Goal: Use online tool/utility: Utilize a website feature to perform a specific function

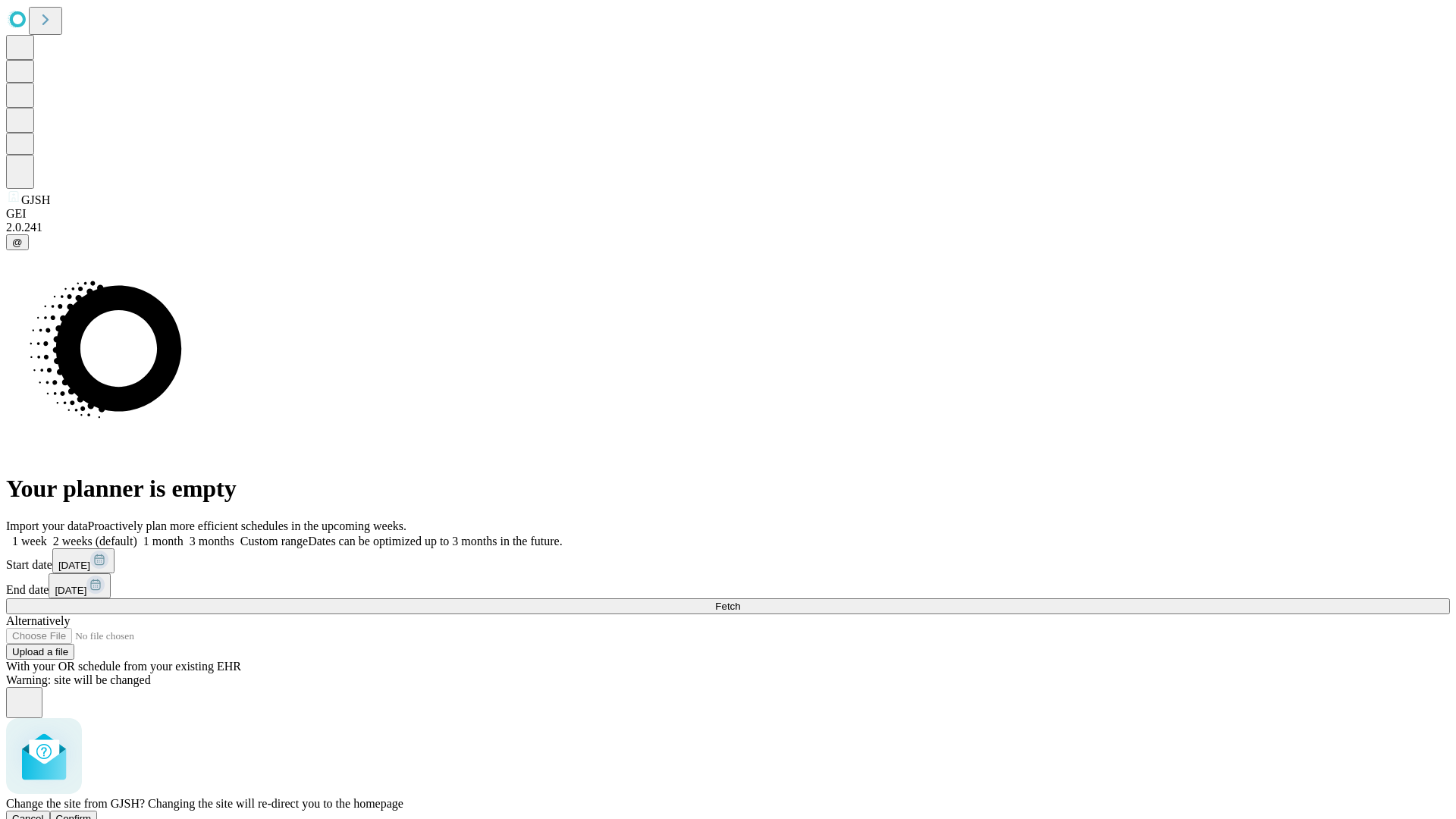
click at [92, 813] on span "Confirm" at bounding box center [74, 818] width 36 height 12
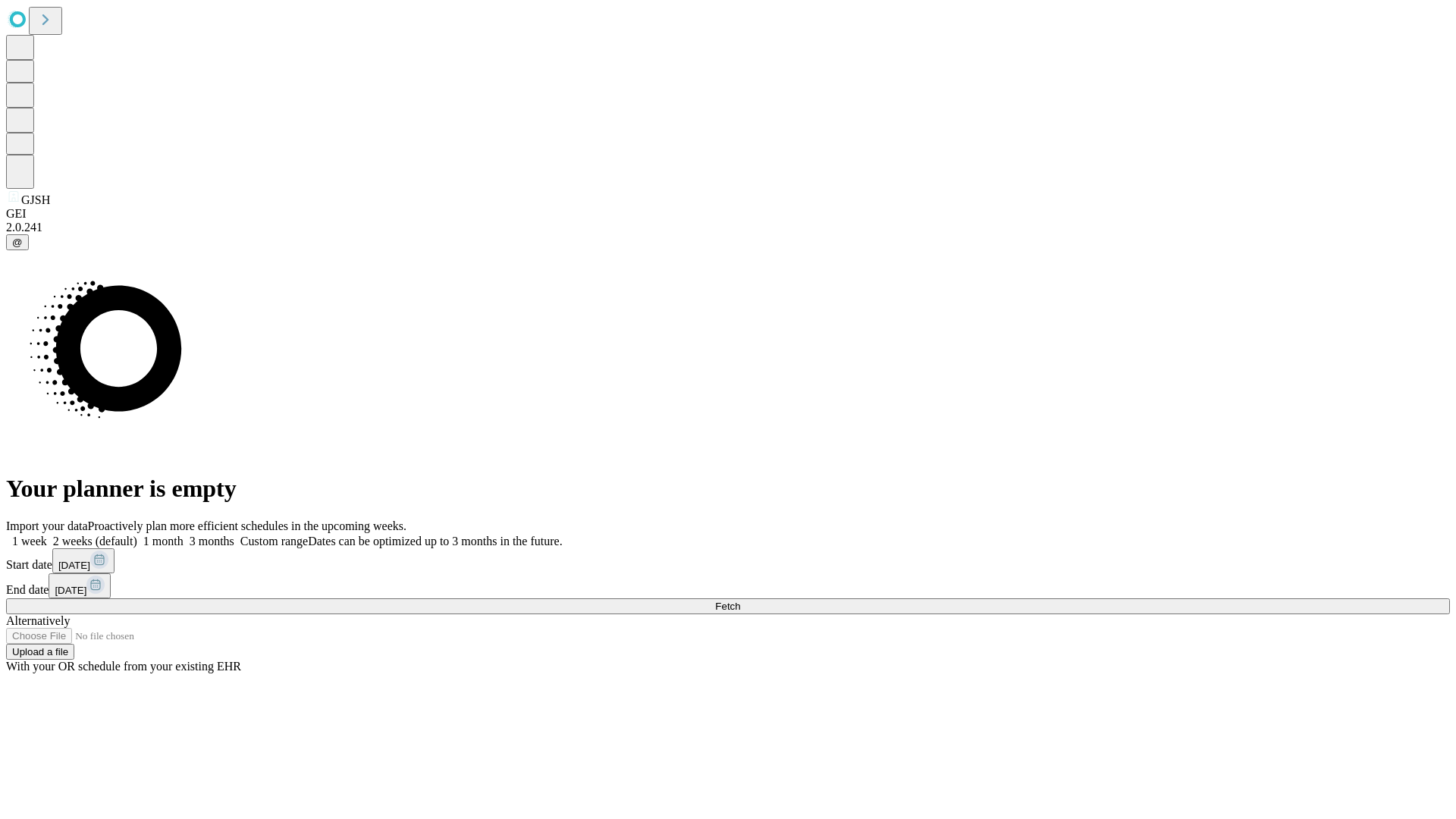
click at [47, 535] on label "1 week" at bounding box center [27, 541] width 41 height 13
click at [740, 601] on span "Fetch" at bounding box center [727, 606] width 25 height 12
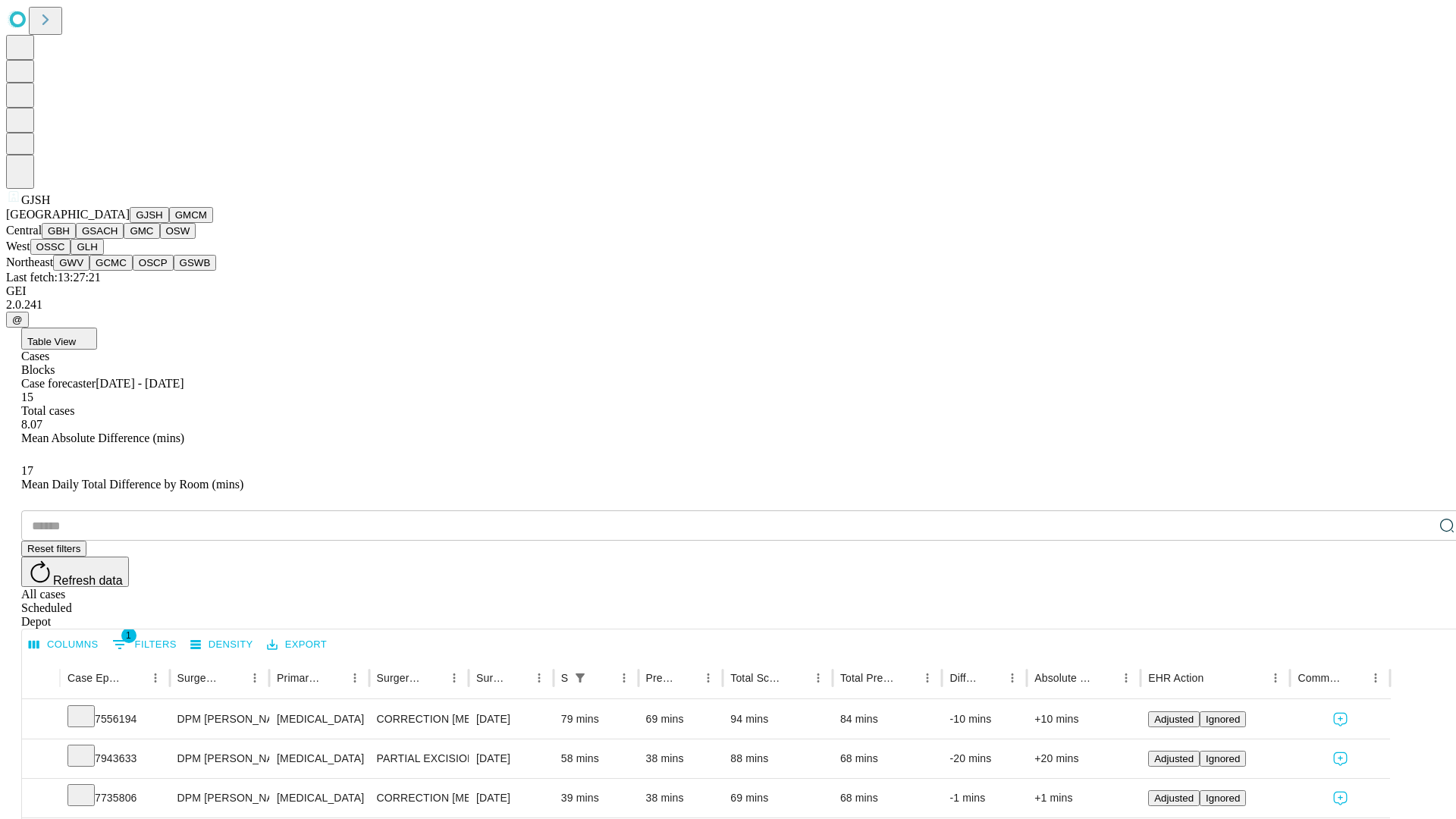
click at [169, 223] on button "GMCM" at bounding box center [191, 215] width 44 height 16
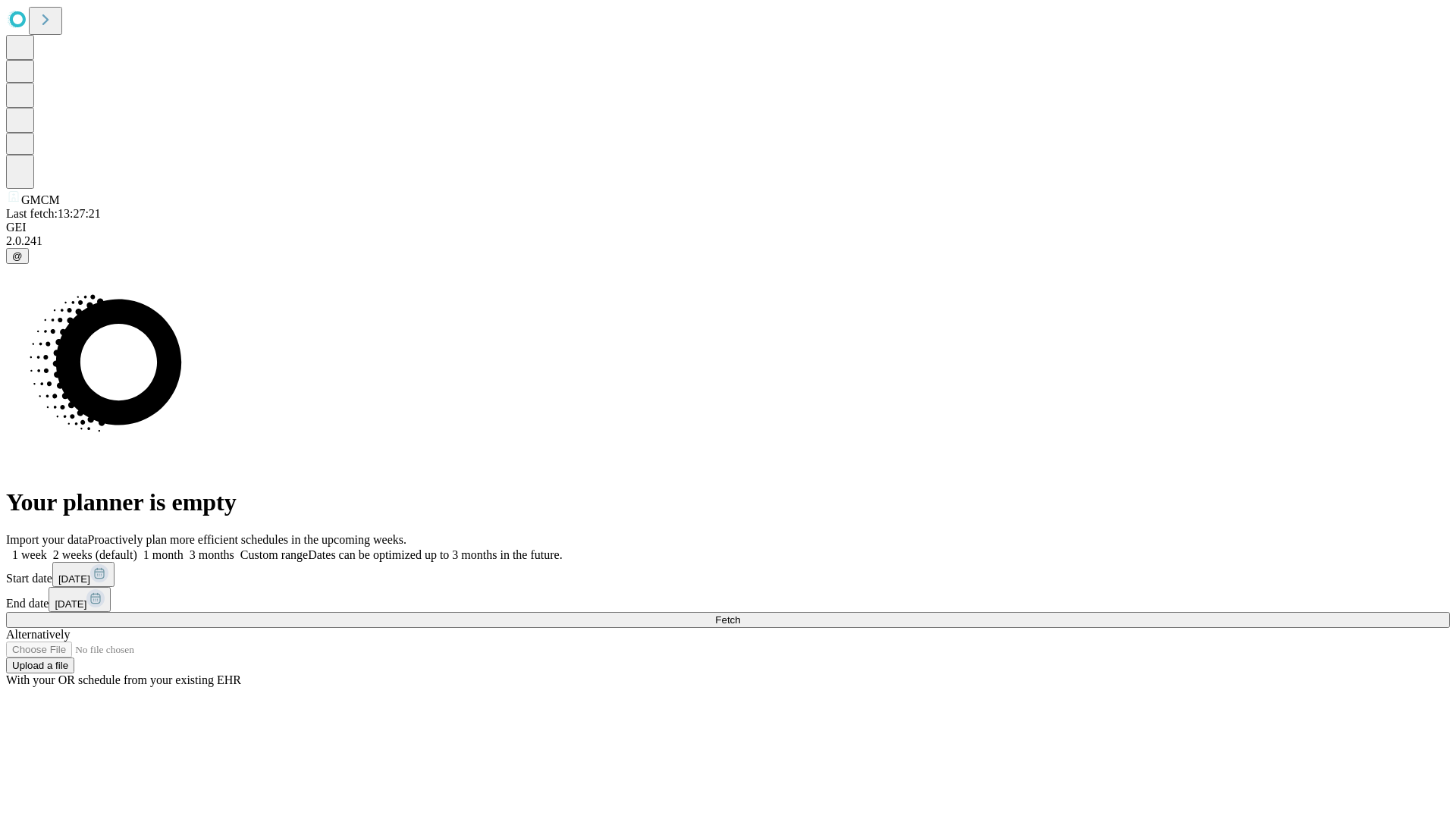
click at [47, 548] on label "1 week" at bounding box center [27, 554] width 41 height 13
click at [740, 614] on span "Fetch" at bounding box center [727, 620] width 25 height 12
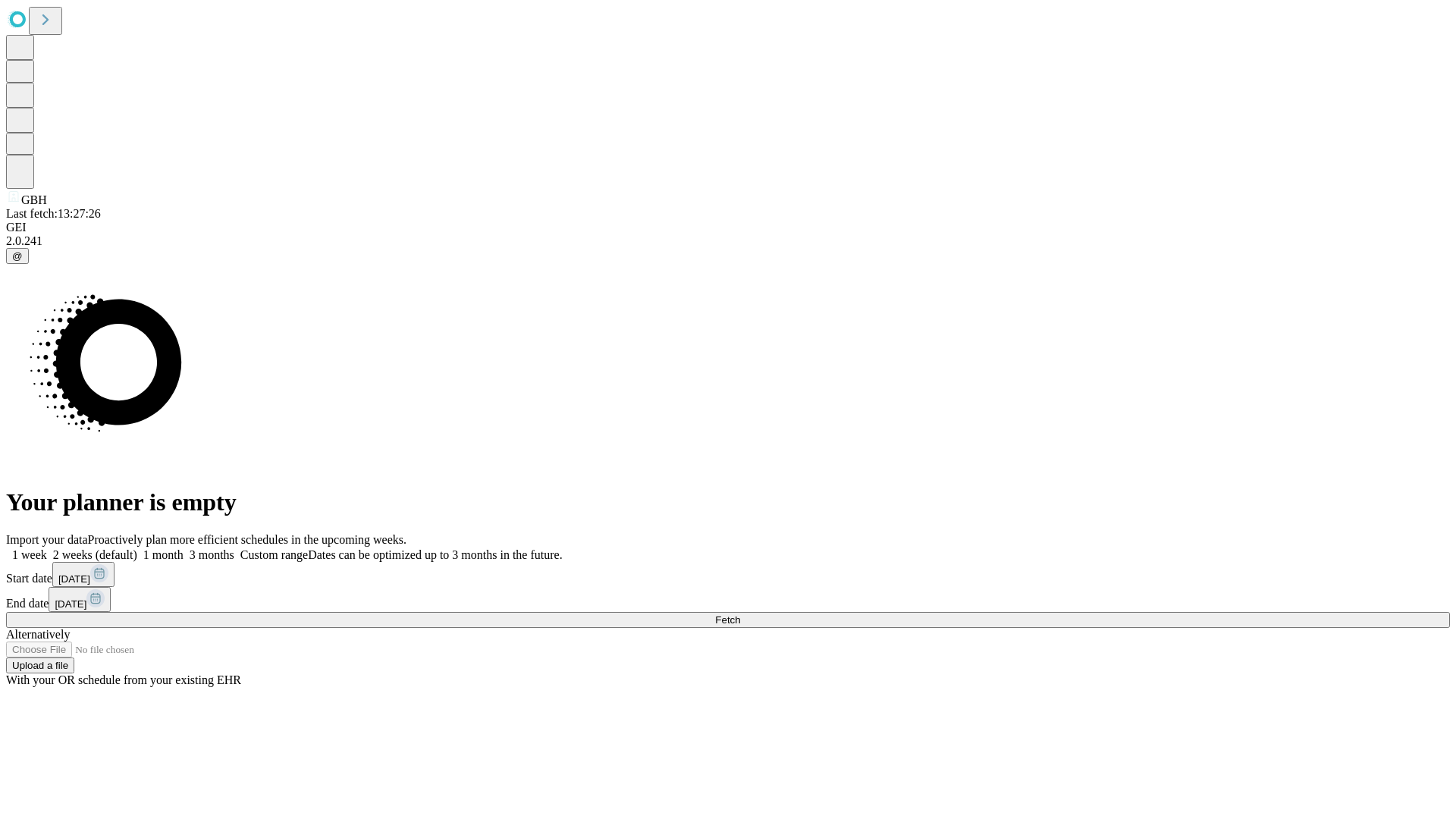
click at [47, 548] on label "1 week" at bounding box center [27, 554] width 41 height 13
click at [740, 614] on span "Fetch" at bounding box center [727, 620] width 25 height 12
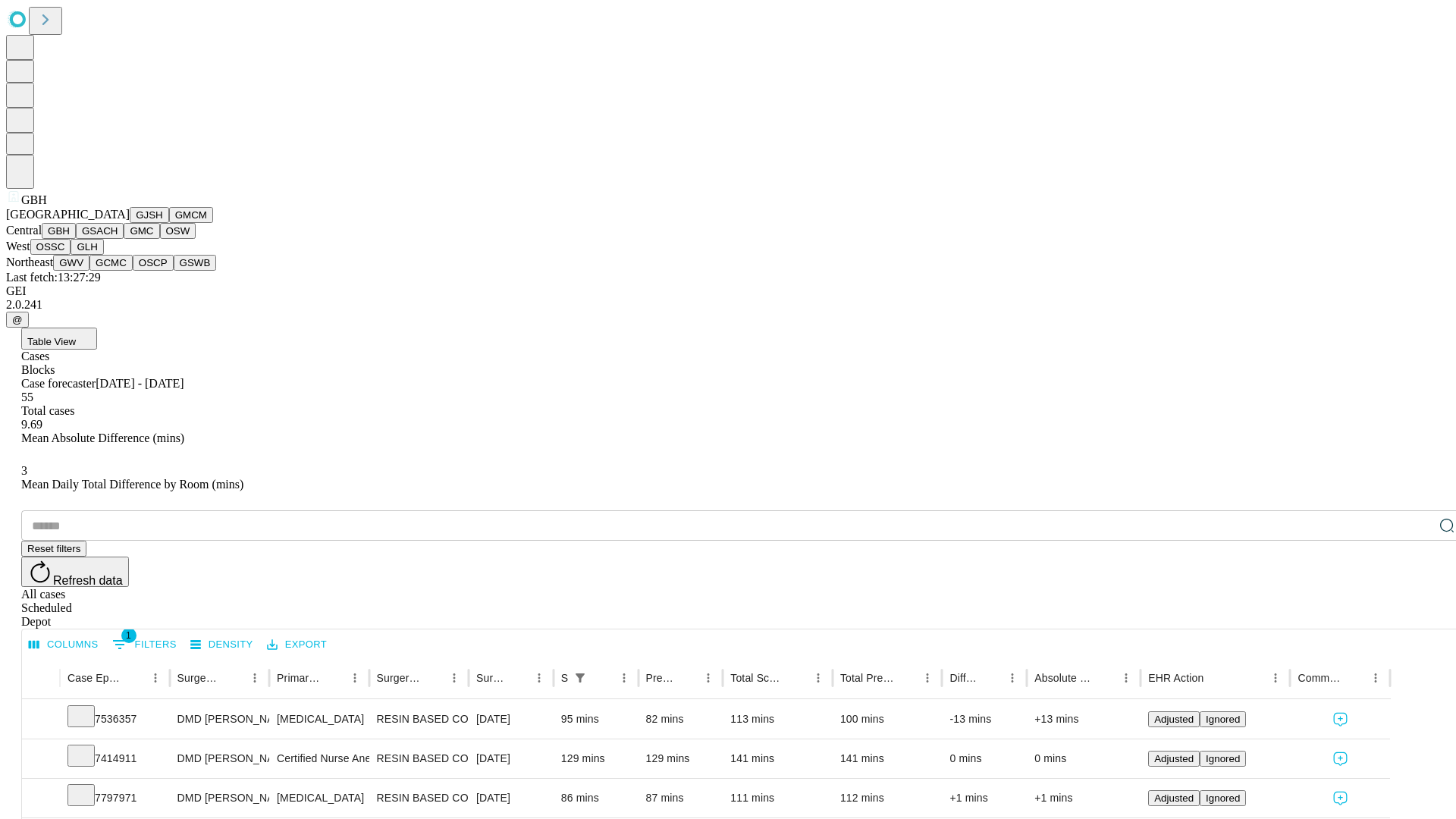
click at [118, 238] on button "GSACH" at bounding box center [99, 231] width 48 height 16
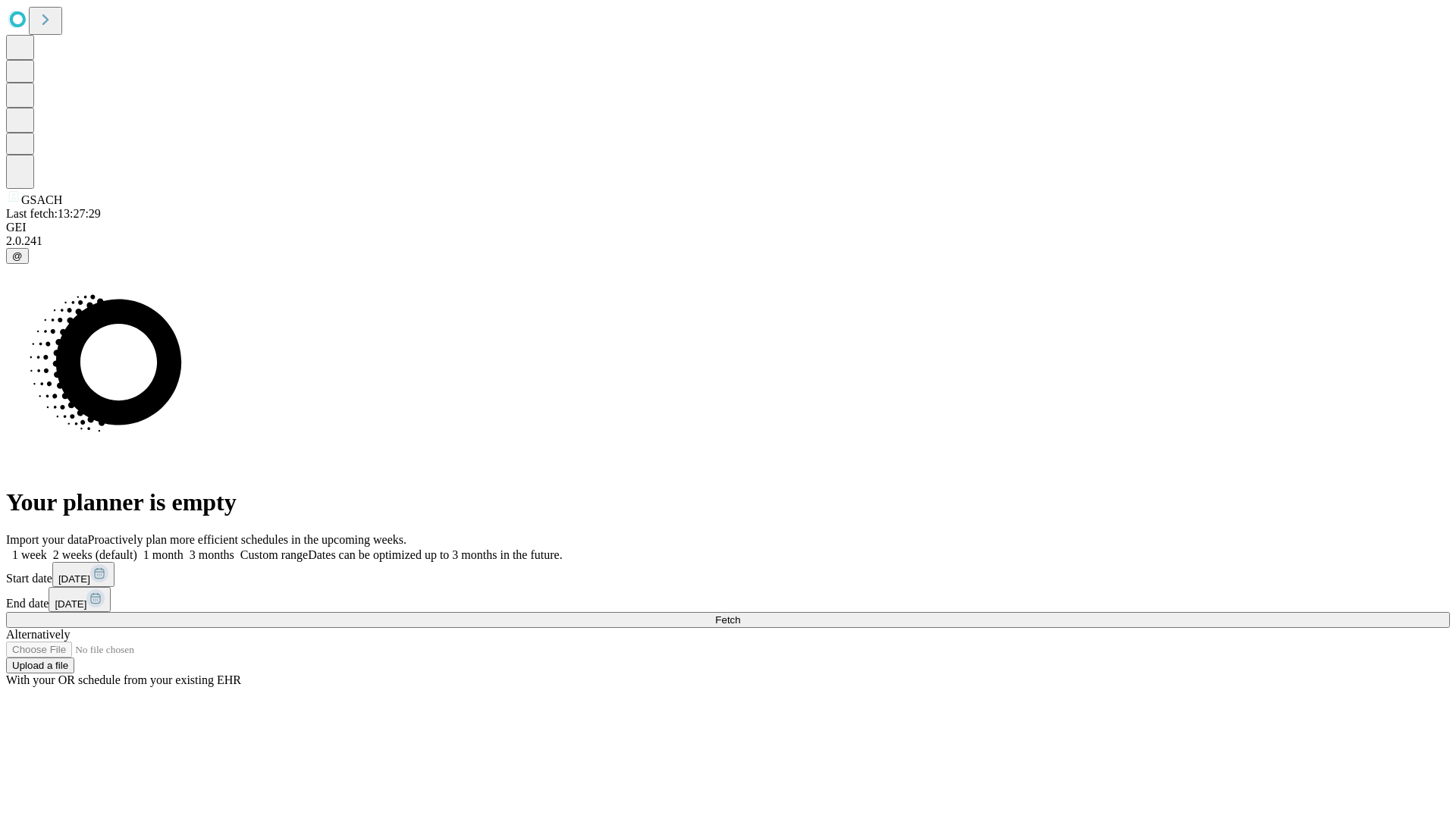
click at [47, 548] on label "1 week" at bounding box center [27, 554] width 41 height 13
click at [740, 614] on span "Fetch" at bounding box center [727, 620] width 25 height 12
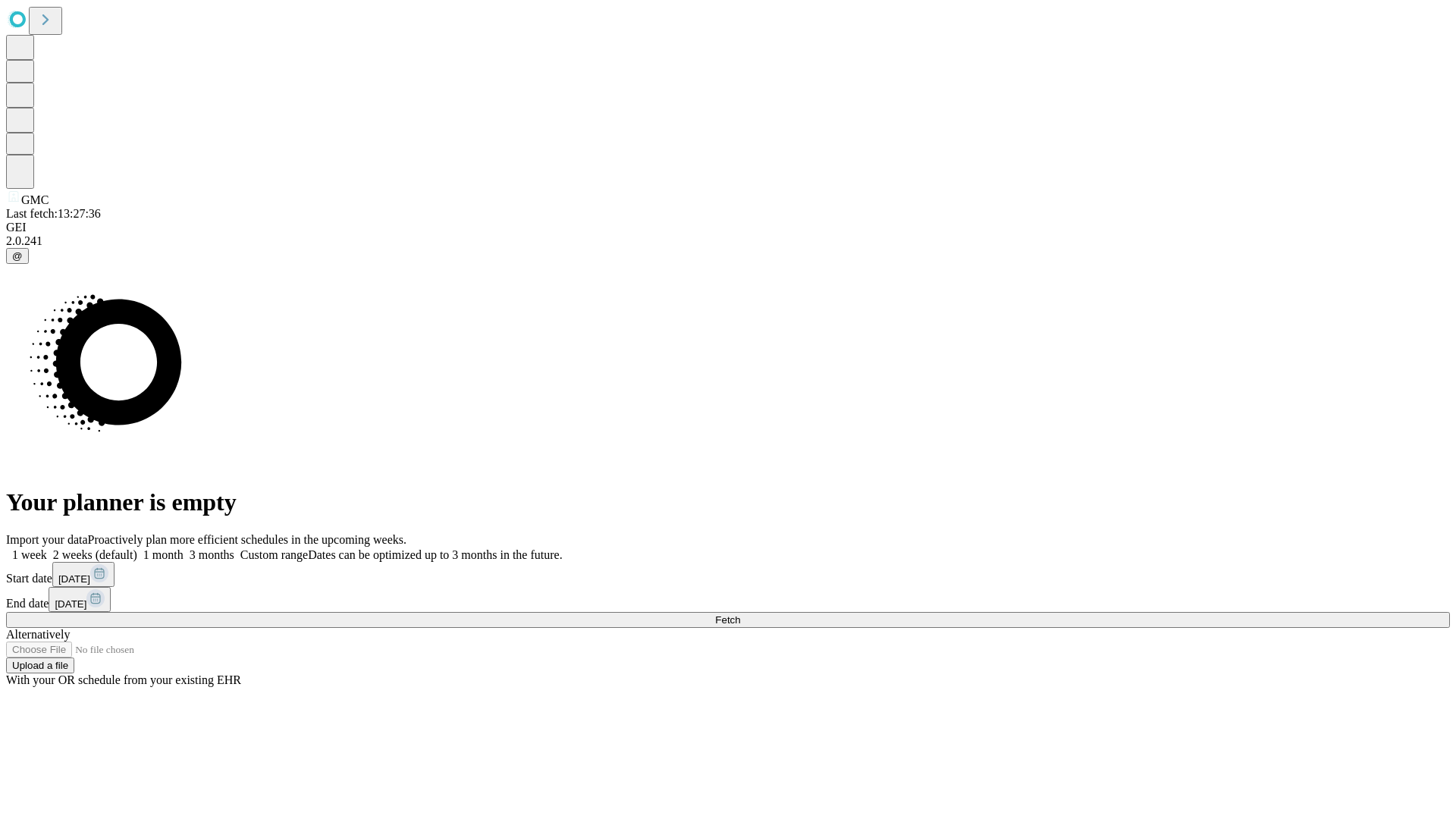
click at [47, 548] on label "1 week" at bounding box center [27, 554] width 41 height 13
click at [740, 614] on span "Fetch" at bounding box center [727, 620] width 25 height 12
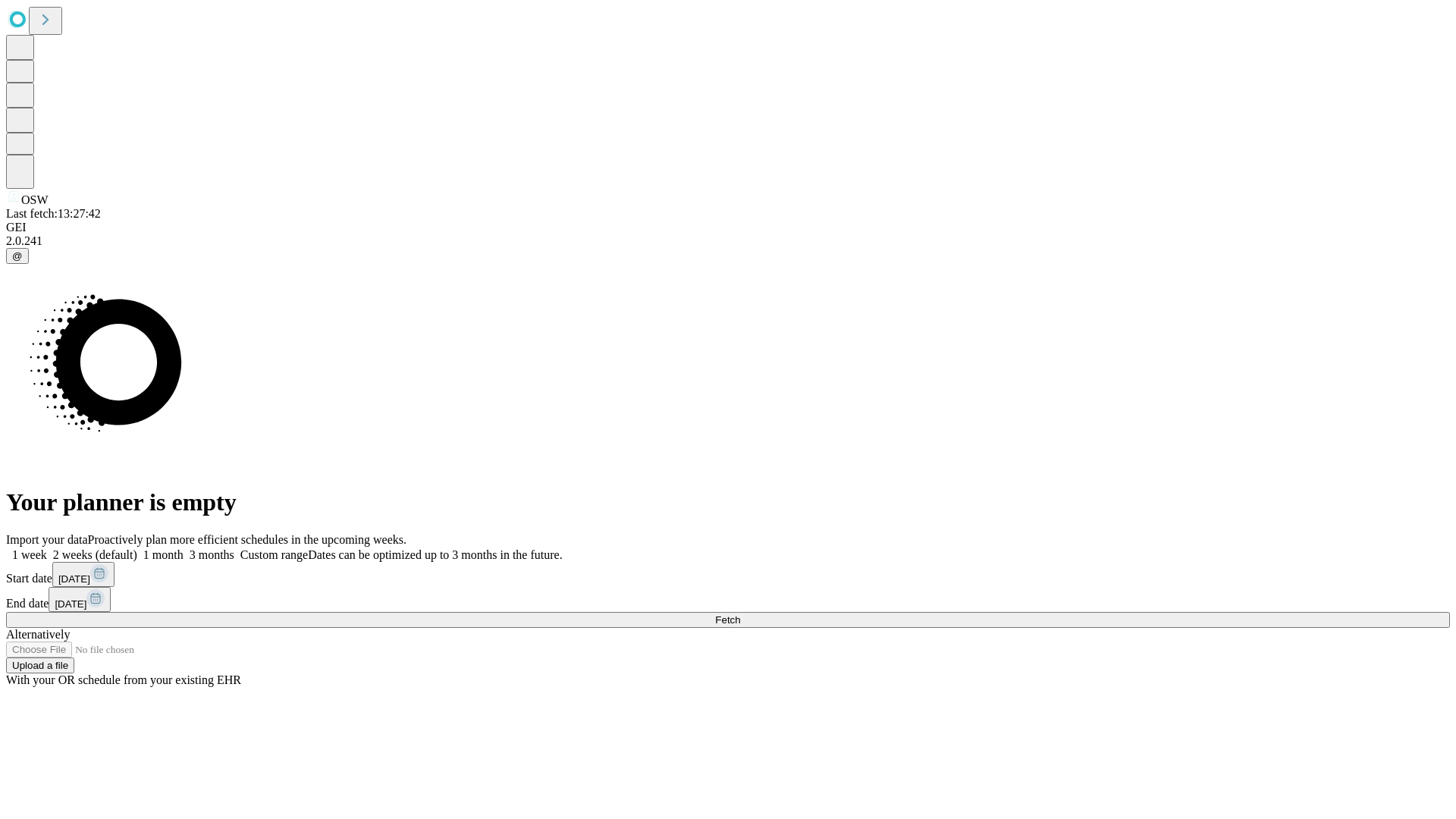
click at [47, 548] on label "1 week" at bounding box center [27, 554] width 41 height 13
click at [740, 614] on span "Fetch" at bounding box center [727, 620] width 25 height 12
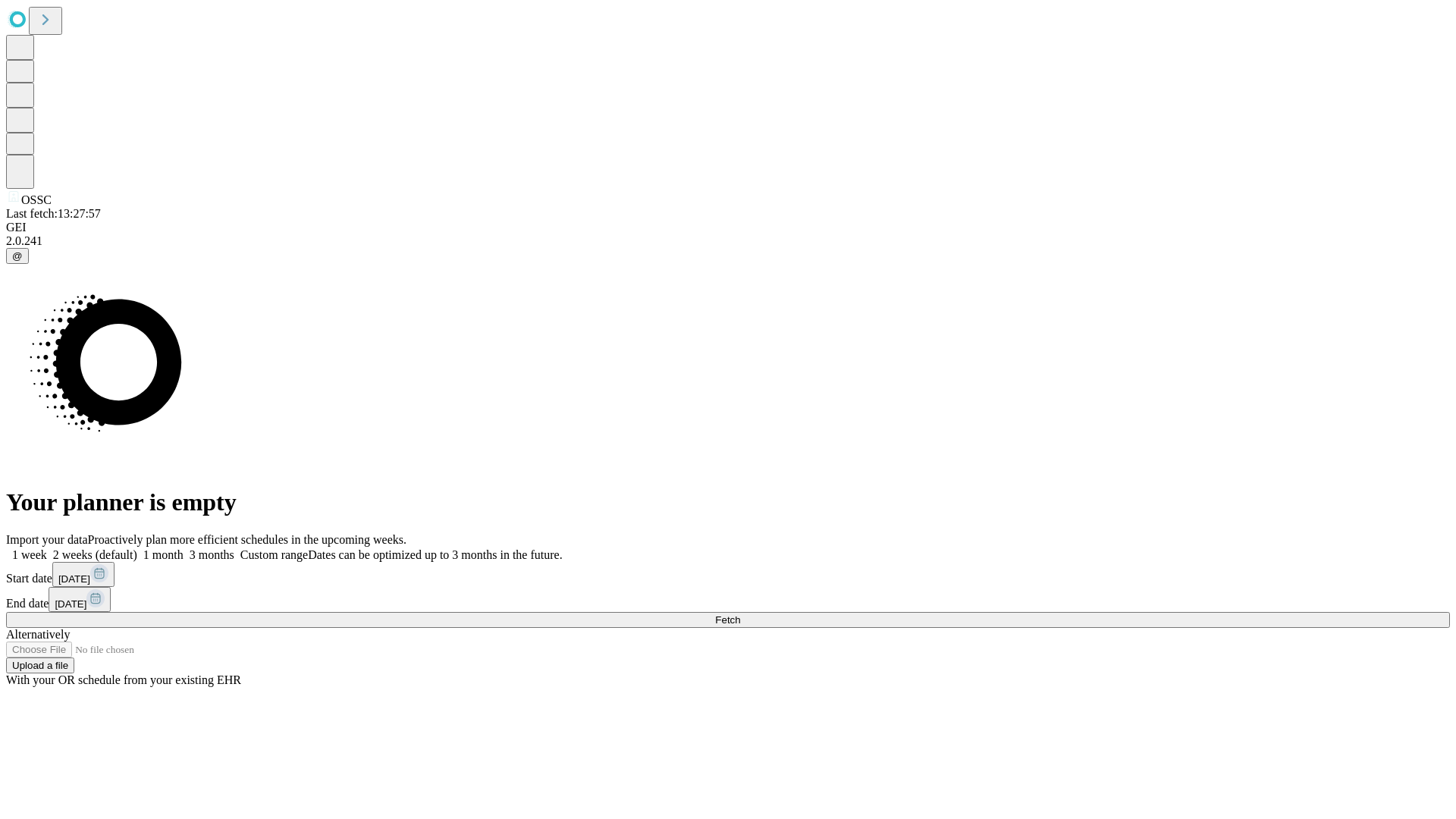
click at [47, 548] on label "1 week" at bounding box center [27, 554] width 41 height 13
click at [740, 614] on span "Fetch" at bounding box center [727, 620] width 25 height 12
click at [47, 548] on label "1 week" at bounding box center [27, 554] width 41 height 13
click at [740, 614] on span "Fetch" at bounding box center [727, 620] width 25 height 12
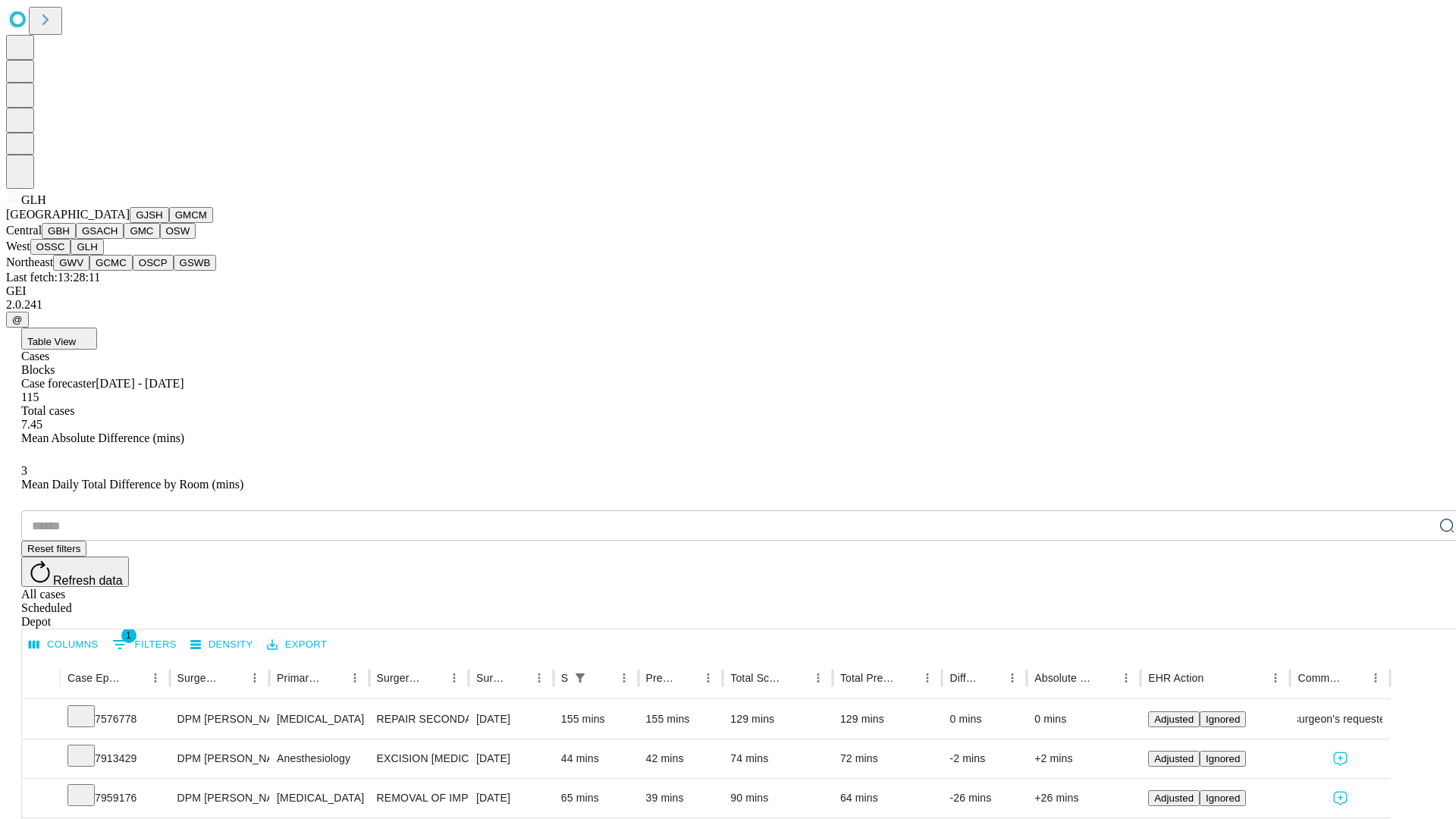
click at [90, 270] on button "GWV" at bounding box center [71, 263] width 37 height 16
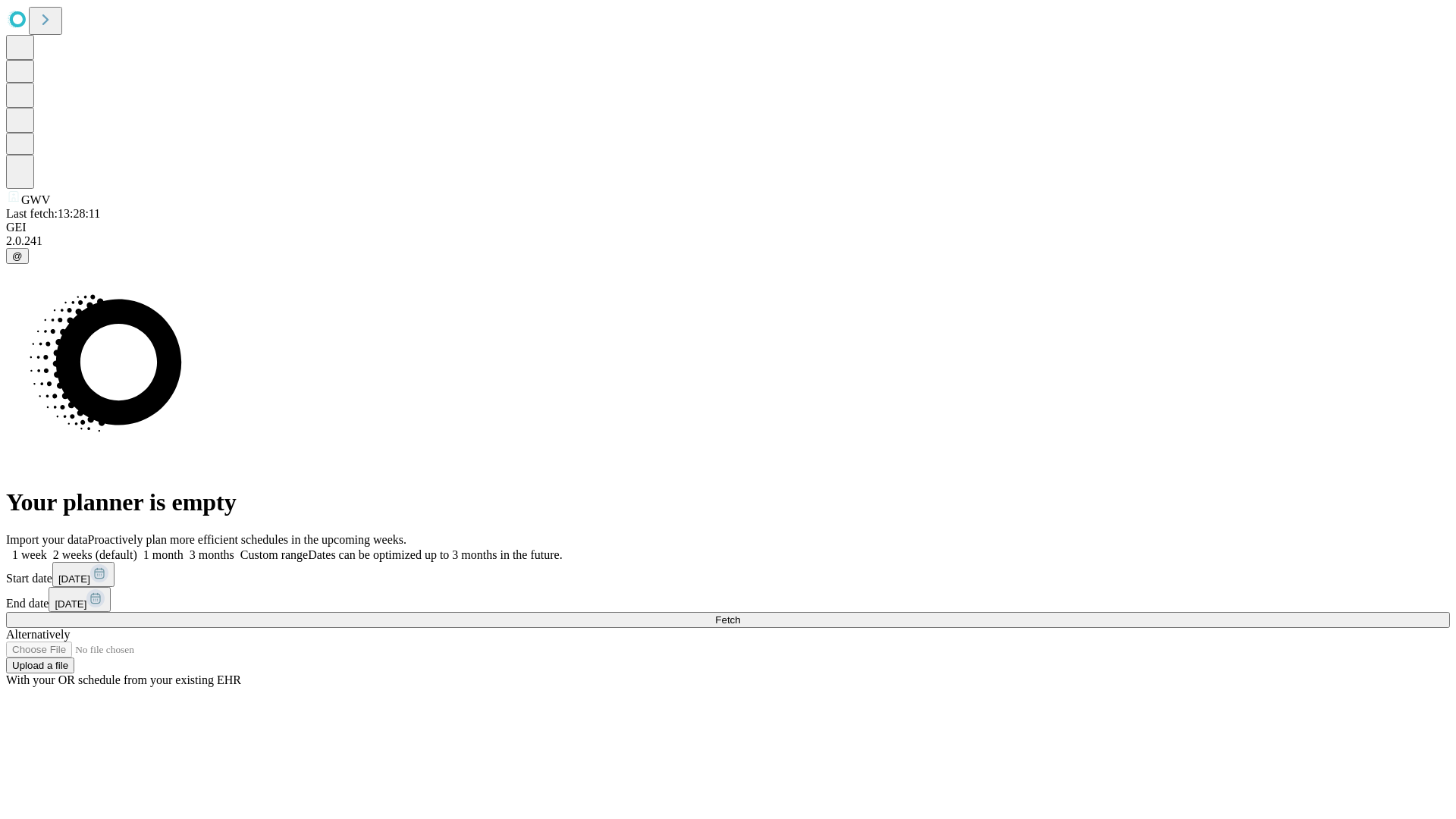
click at [47, 548] on label "1 week" at bounding box center [27, 554] width 41 height 13
click at [740, 614] on span "Fetch" at bounding box center [727, 620] width 25 height 12
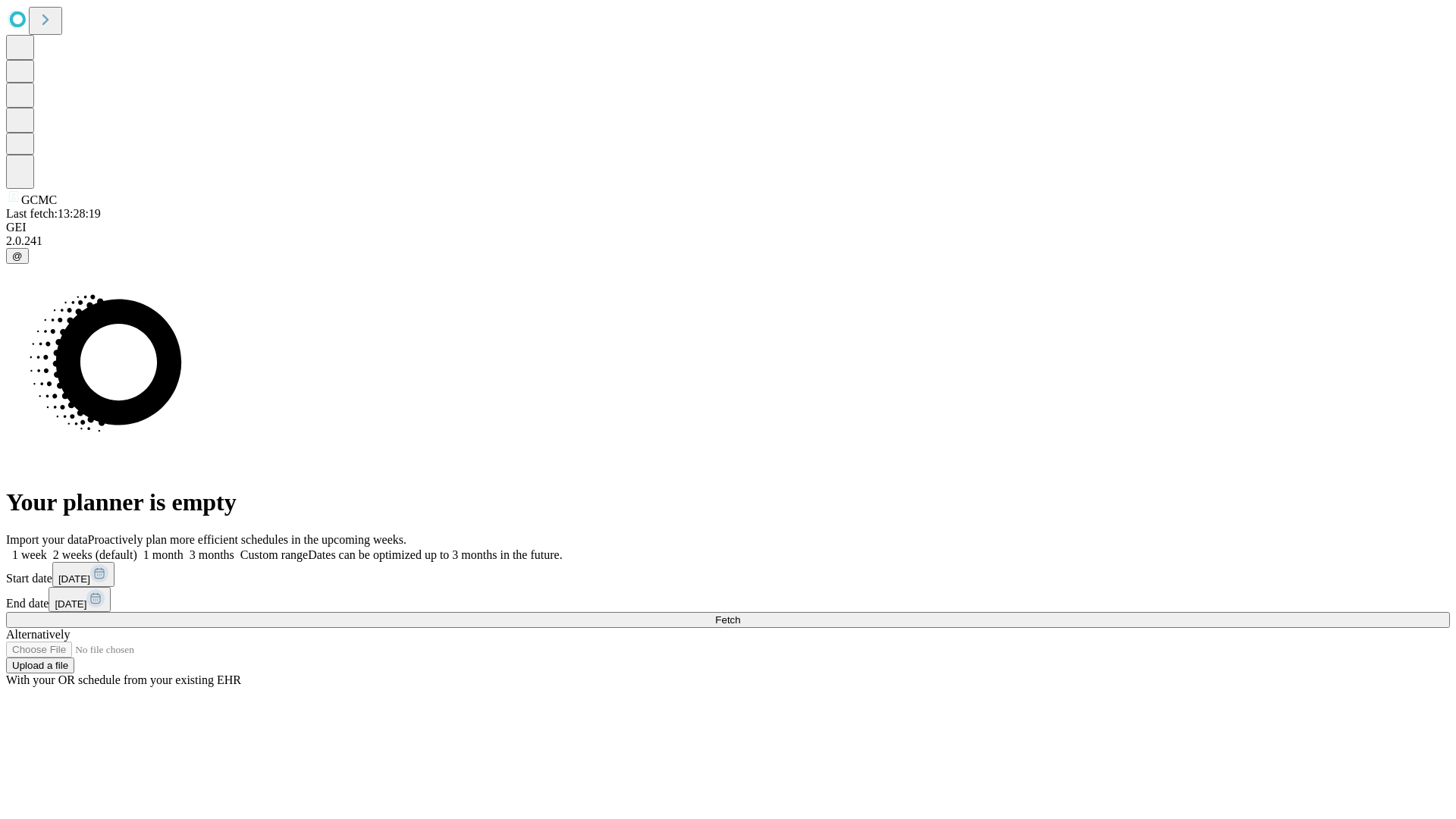
click at [740, 614] on span "Fetch" at bounding box center [727, 620] width 25 height 12
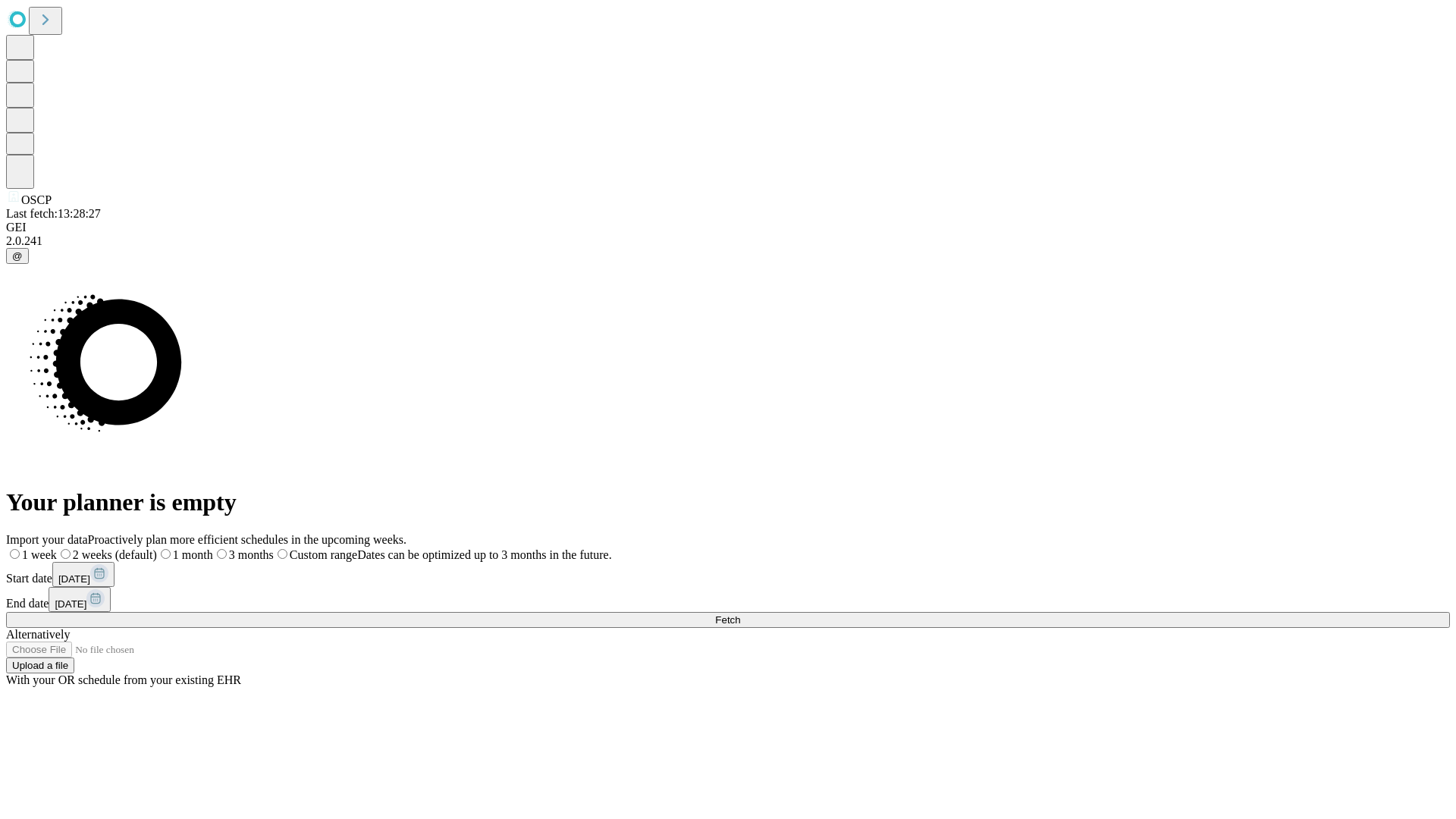
click at [57, 548] on label "1 week" at bounding box center [31, 554] width 51 height 13
click at [740, 614] on span "Fetch" at bounding box center [727, 620] width 25 height 12
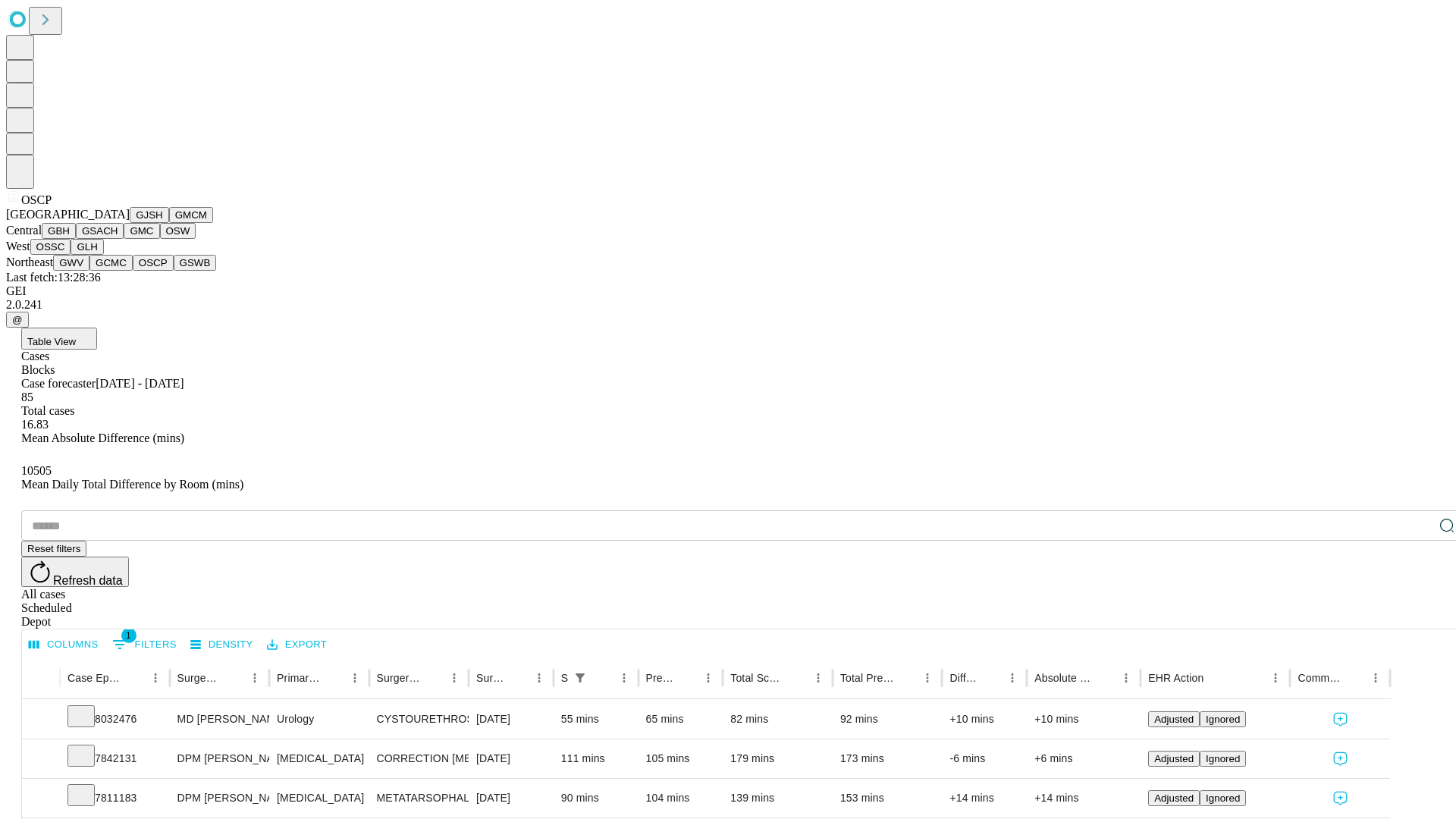
click at [174, 270] on button "GSWB" at bounding box center [195, 263] width 43 height 16
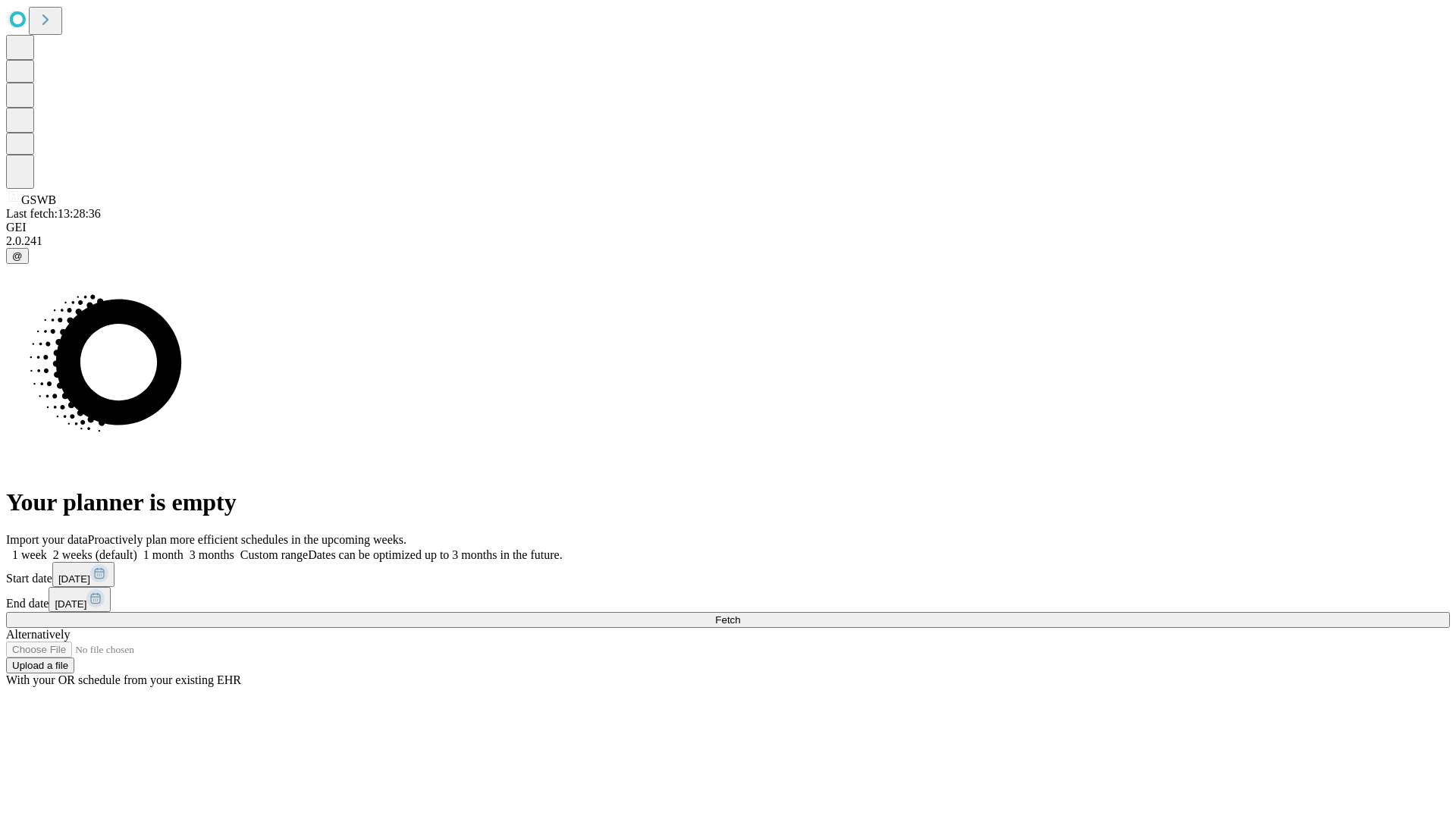
click at [47, 548] on label "1 week" at bounding box center [27, 554] width 41 height 13
click at [740, 614] on span "Fetch" at bounding box center [727, 620] width 25 height 12
